Goal: Transaction & Acquisition: Subscribe to service/newsletter

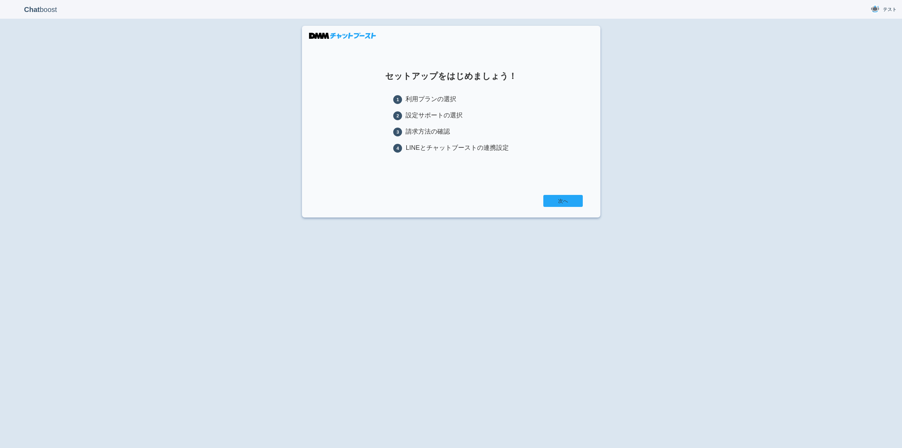
click at [553, 198] on link "次へ" at bounding box center [562, 201] width 39 height 12
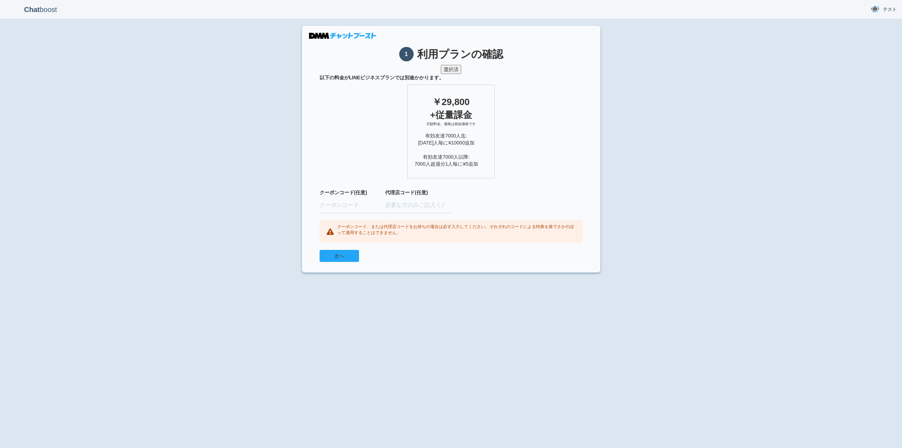
click at [340, 257] on button "次へ" at bounding box center [339, 256] width 39 height 12
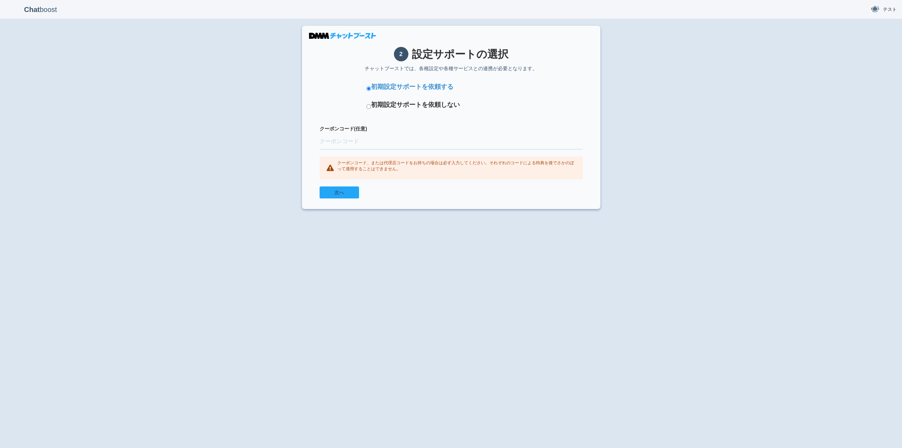
click at [347, 186] on button "次へ" at bounding box center [339, 192] width 39 height 12
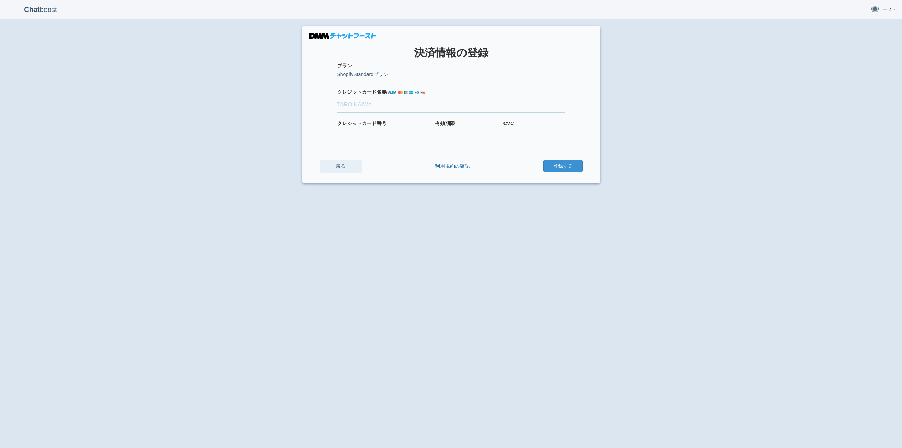
click at [333, 162] on link "戻る" at bounding box center [341, 166] width 42 height 13
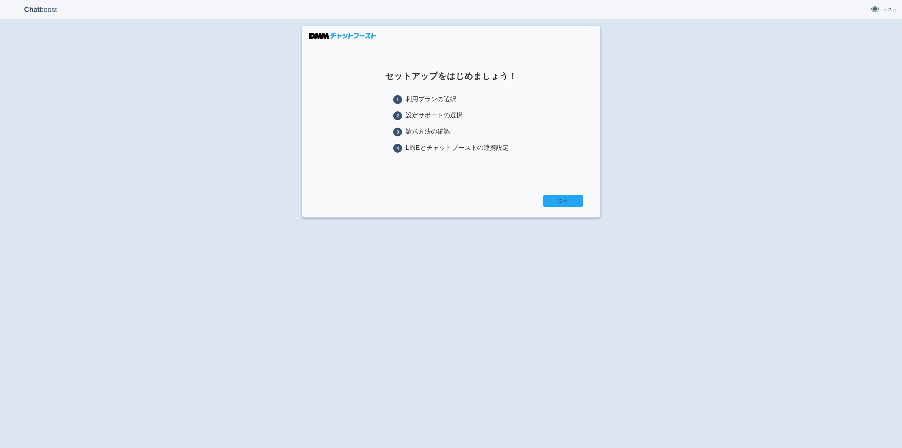
click at [552, 203] on link "次へ" at bounding box center [562, 201] width 39 height 12
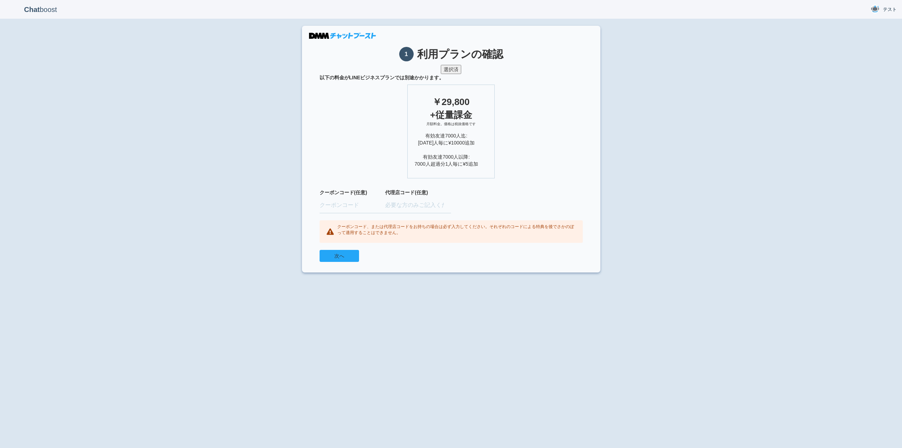
click at [339, 255] on button "次へ" at bounding box center [339, 256] width 39 height 12
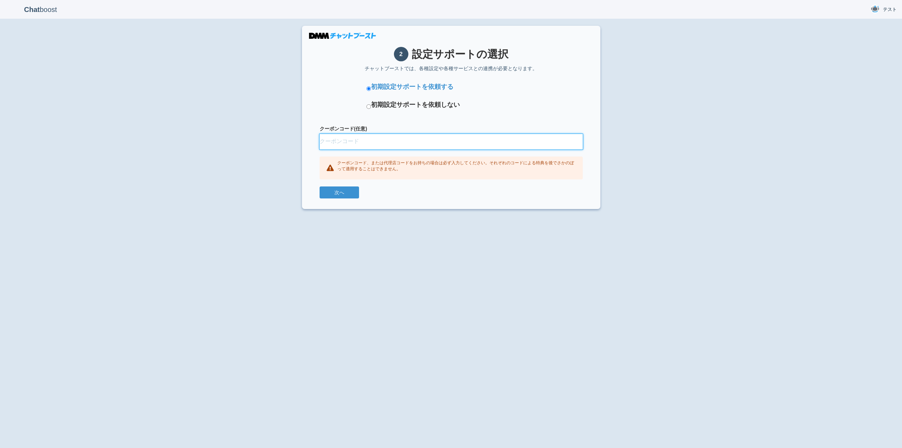
click at [372, 137] on input "クーポンコード(任意)" at bounding box center [451, 142] width 263 height 16
click at [463, 193] on div "次へ" at bounding box center [451, 192] width 263 height 12
click at [359, 147] on input "クーポンコード(任意)" at bounding box center [451, 142] width 263 height 16
paste input "FINUNLB"
type input "FINUNLB"
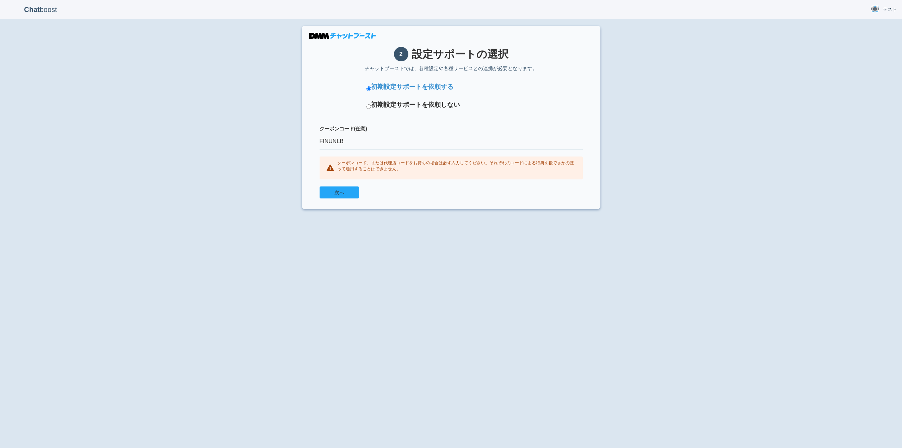
click at [343, 195] on button "次へ" at bounding box center [339, 192] width 39 height 12
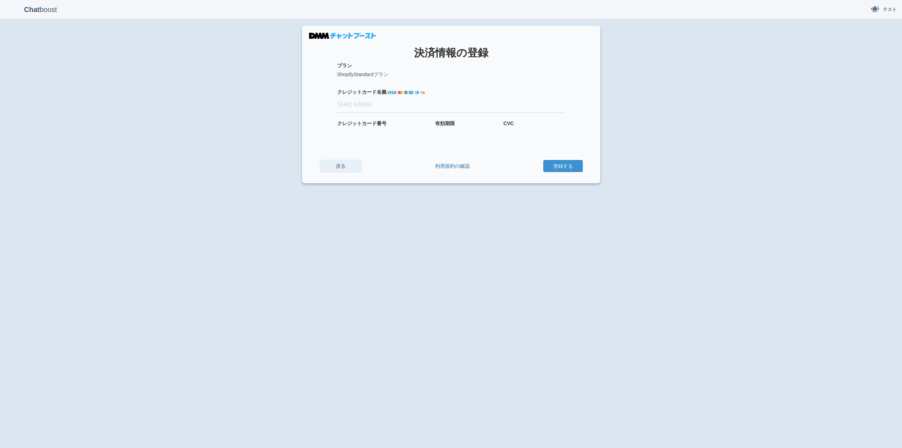
click at [339, 167] on link "戻る" at bounding box center [341, 166] width 42 height 13
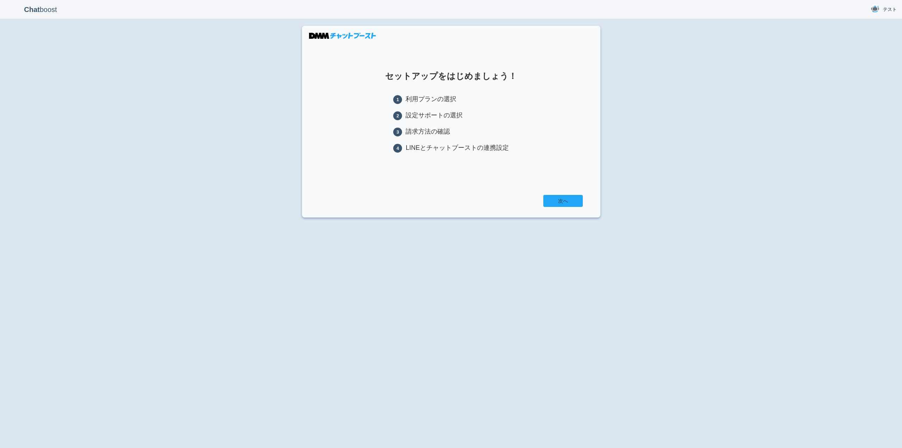
click at [555, 205] on link "次へ" at bounding box center [562, 201] width 39 height 12
